Goal: Task Accomplishment & Management: Complete application form

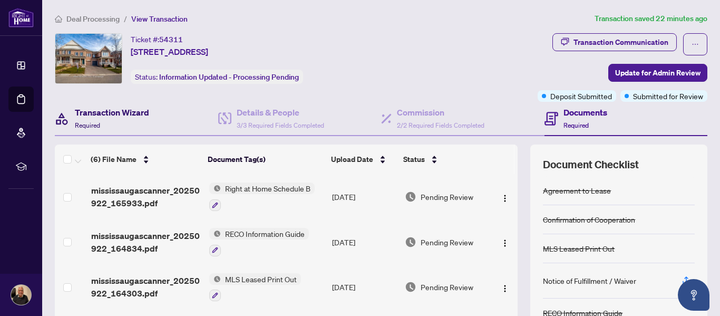
click at [129, 112] on h4 "Transaction Wizard" at bounding box center [112, 112] width 74 height 13
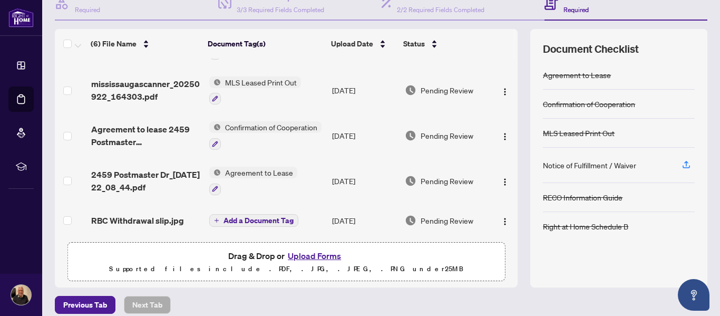
scroll to position [125, 0]
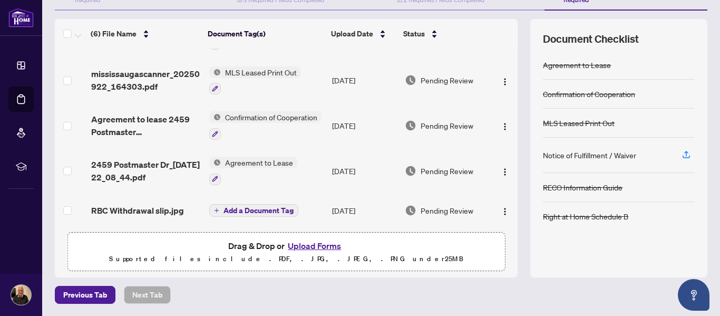
click at [317, 245] on button "Upload Forms" at bounding box center [315, 246] width 60 height 14
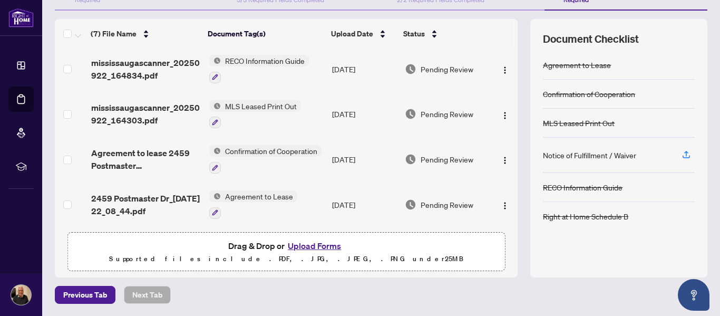
click at [306, 243] on button "Upload Forms" at bounding box center [315, 246] width 60 height 14
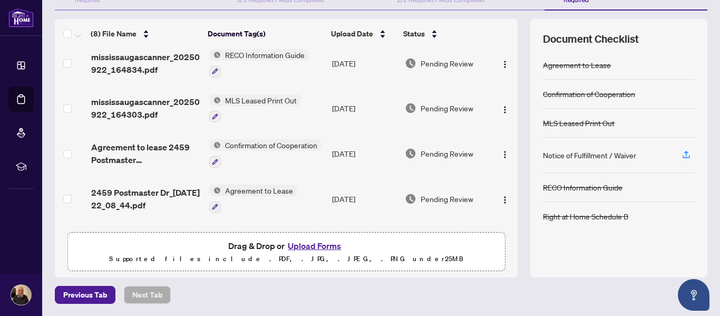
scroll to position [149, 0]
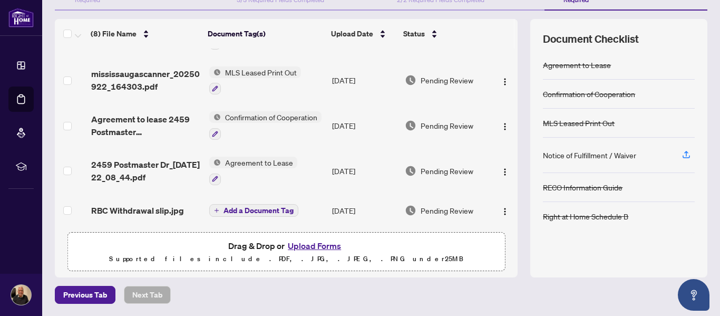
click at [318, 246] on button "Upload Forms" at bounding box center [315, 246] width 60 height 14
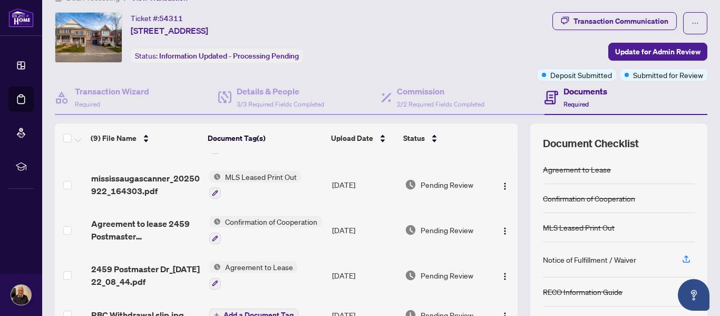
scroll to position [21, 0]
click at [588, 95] on h4 "Documents" at bounding box center [586, 91] width 44 height 13
click at [581, 103] on span "Required" at bounding box center [576, 105] width 25 height 8
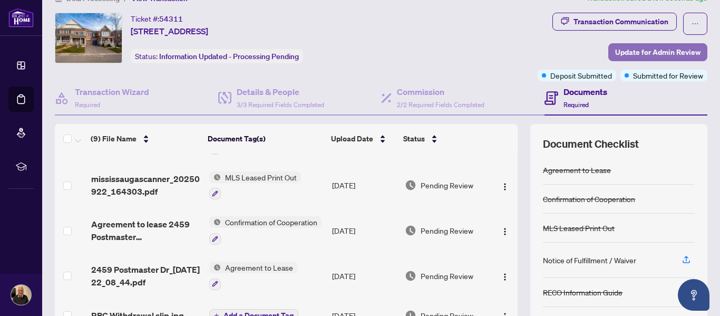
click at [644, 55] on span "Update for Admin Review" at bounding box center [657, 52] width 85 height 17
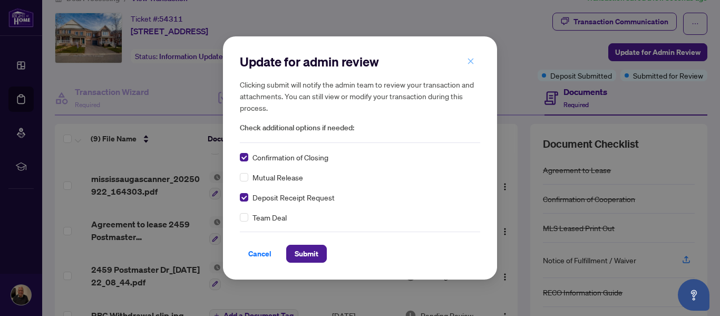
click at [472, 59] on icon "close" at bounding box center [470, 60] width 7 height 7
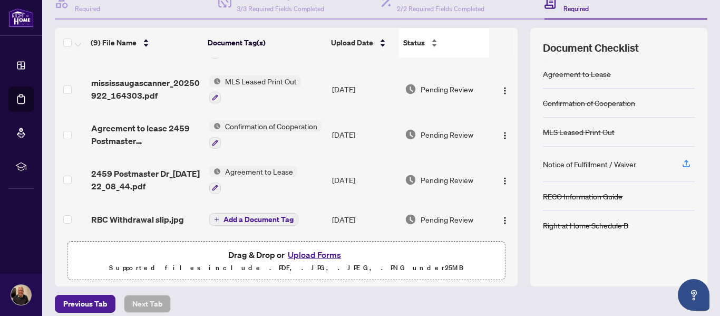
scroll to position [125, 0]
